Goal: Information Seeking & Learning: Learn about a topic

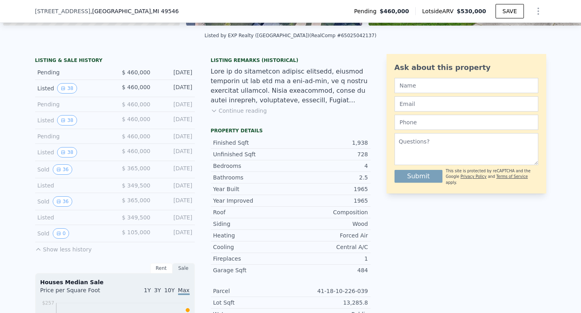
scroll to position [0, 3]
click at [450, 15] on span "Lotside ARV" at bounding box center [439, 11] width 34 height 8
click at [64, 203] on button "36" at bounding box center [63, 201] width 20 height 10
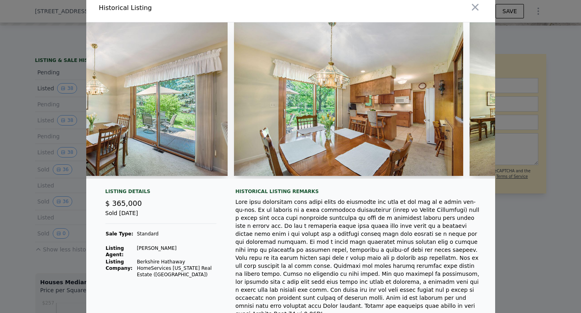
scroll to position [0, 1962]
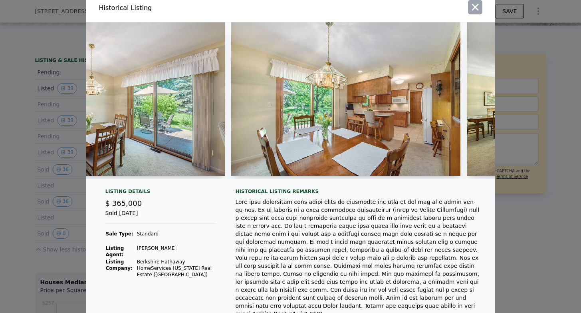
click at [474, 8] on icon "button" at bounding box center [475, 7] width 7 height 7
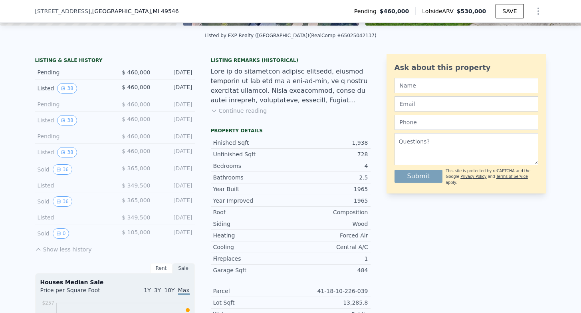
drag, startPoint x: 463, startPoint y: 12, endPoint x: 470, endPoint y: 7, distance: 8.2
click at [470, 7] on span "$530,000" at bounding box center [472, 11] width 30 height 8
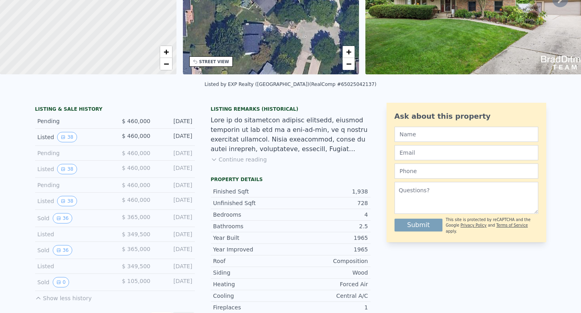
scroll to position [0, 0]
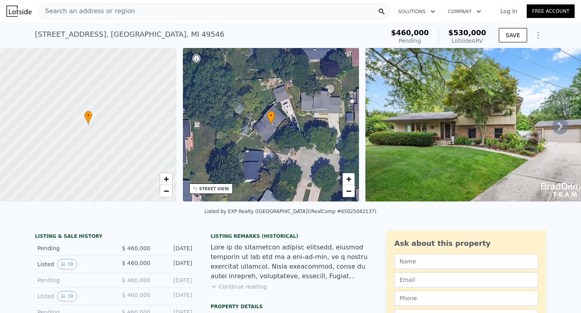
click at [465, 39] on div "Lotside ARV" at bounding box center [468, 41] width 38 height 8
